Goal: Task Accomplishment & Management: Manage account settings

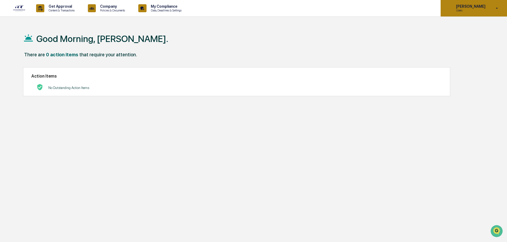
click at [471, 8] on p "[PERSON_NAME]" at bounding box center [470, 6] width 36 height 4
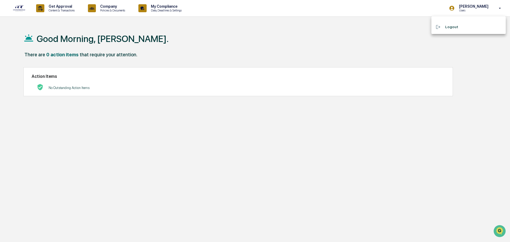
click at [205, 18] on div at bounding box center [255, 121] width 510 height 242
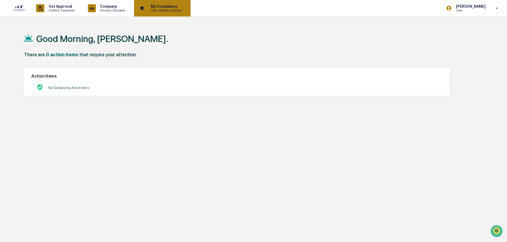
click at [165, 9] on p "Data, Deadlines & Settings" at bounding box center [166, 10] width 38 height 4
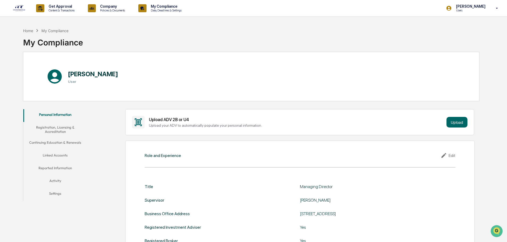
click at [50, 154] on button "Linked Accounts" at bounding box center [55, 156] width 64 height 13
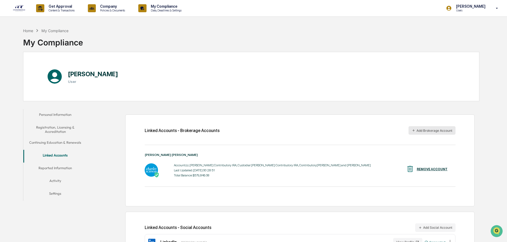
click at [433, 128] on button "Add Brokerage Account" at bounding box center [432, 130] width 47 height 8
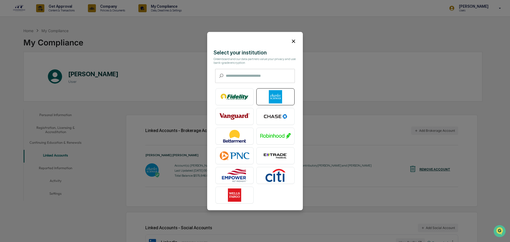
click at [279, 96] on img at bounding box center [275, 96] width 30 height 13
